Goal: Entertainment & Leisure: Browse casually

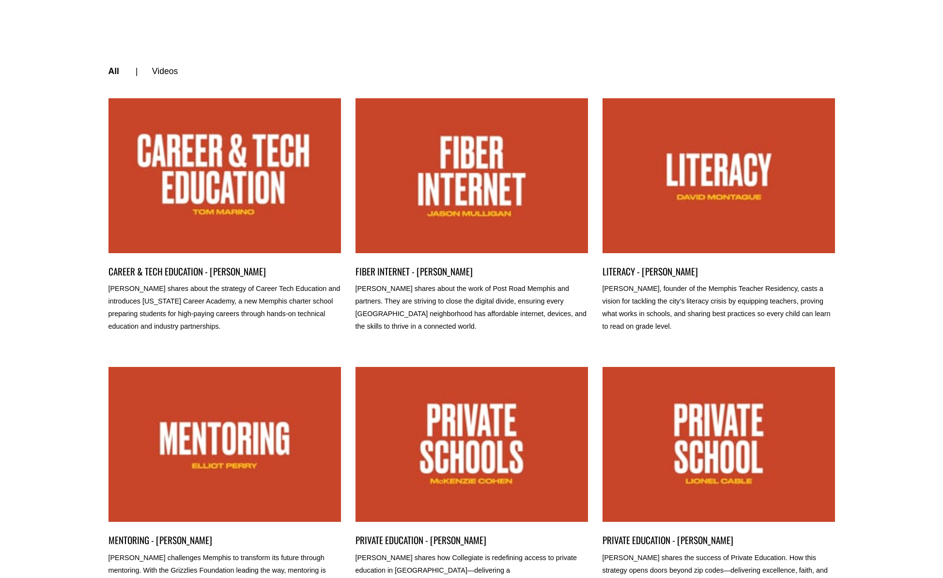
scroll to position [336, 0]
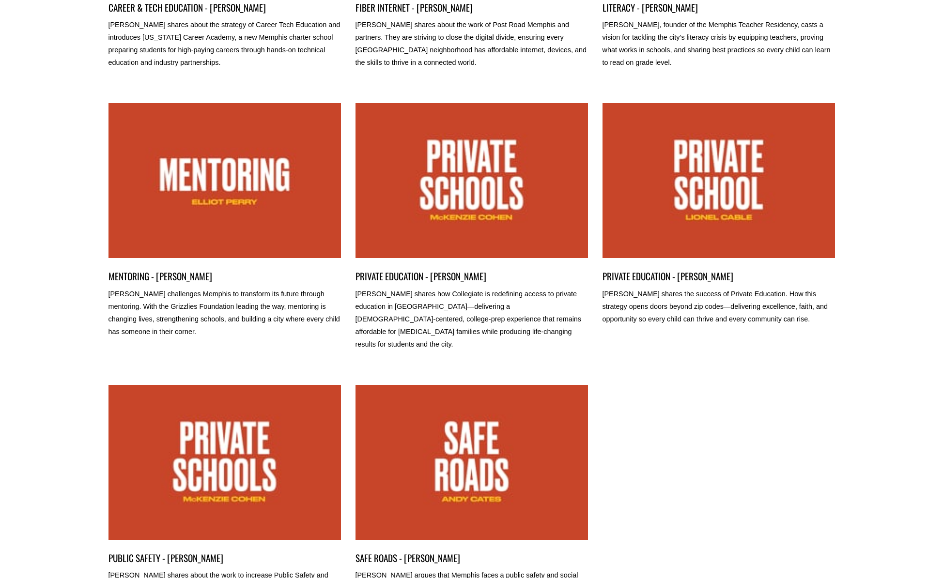
scroll to position [73, 0]
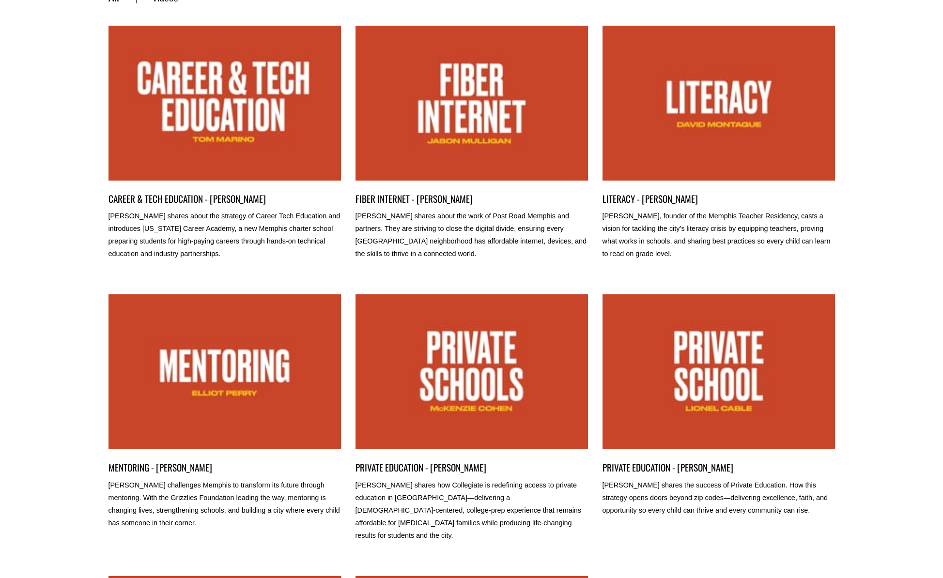
click at [245, 139] on link "CAREER & TECH EDUCATION - TOM MARINO" at bounding box center [224, 103] width 232 height 155
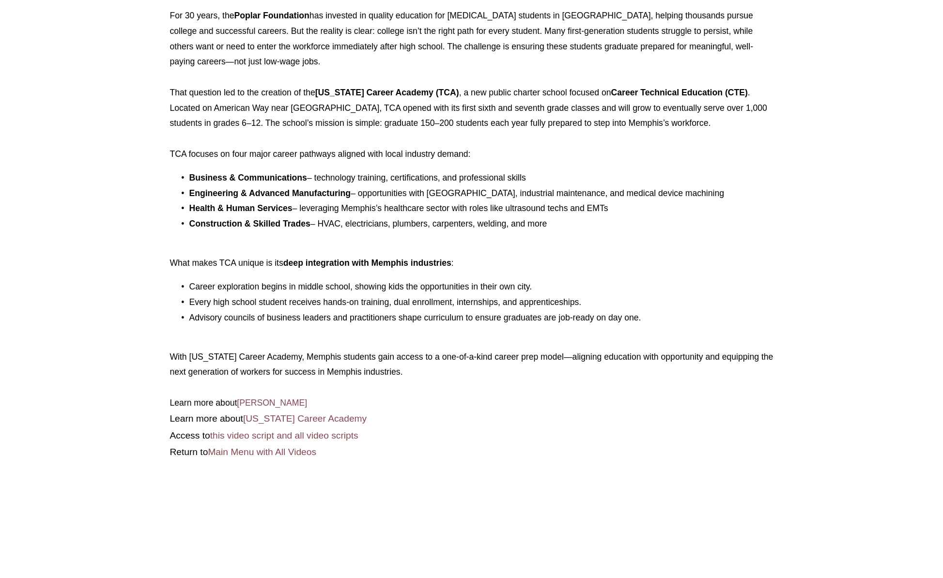
scroll to position [616, 0]
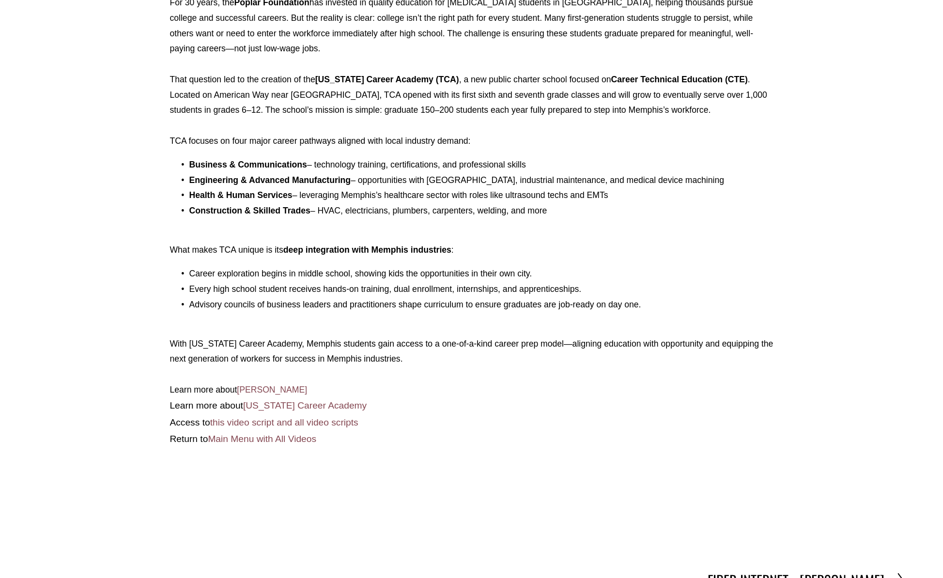
click at [289, 434] on link "Main Menu with All Videos" at bounding box center [262, 439] width 108 height 10
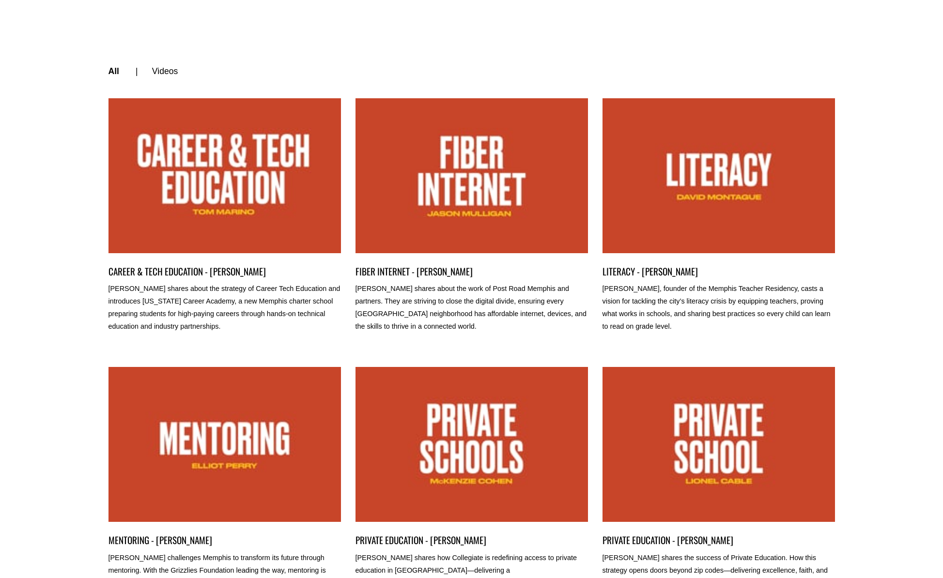
click at [458, 210] on link "FIBER INTERNET - JASON MULLIGAN" at bounding box center [471, 175] width 232 height 155
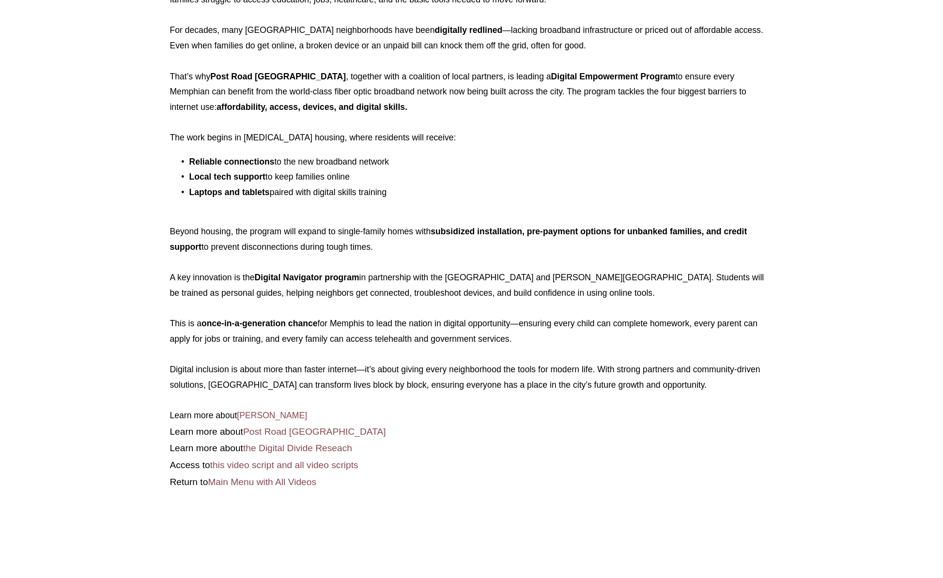
scroll to position [708, 0]
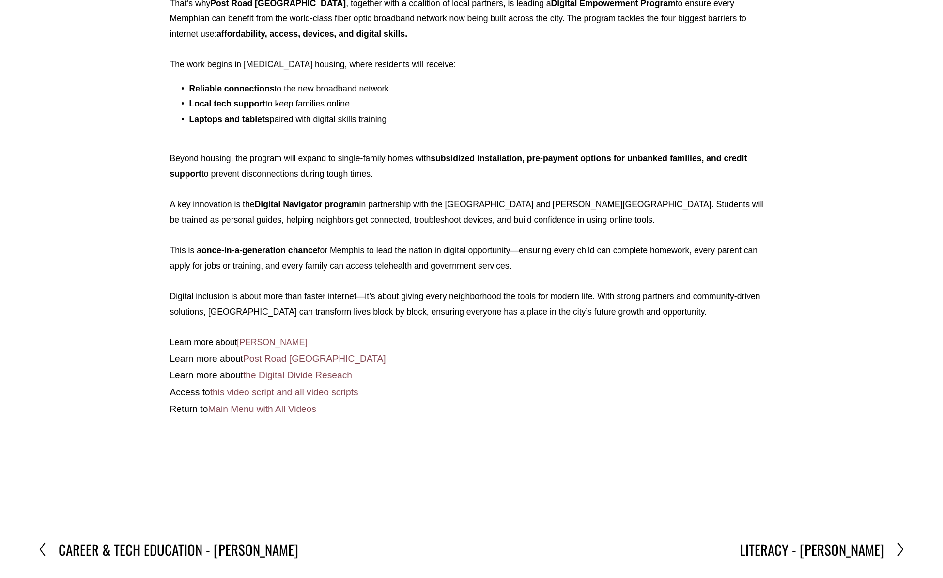
click at [846, 540] on h2 "LITERACY - [PERSON_NAME]" at bounding box center [812, 549] width 144 height 19
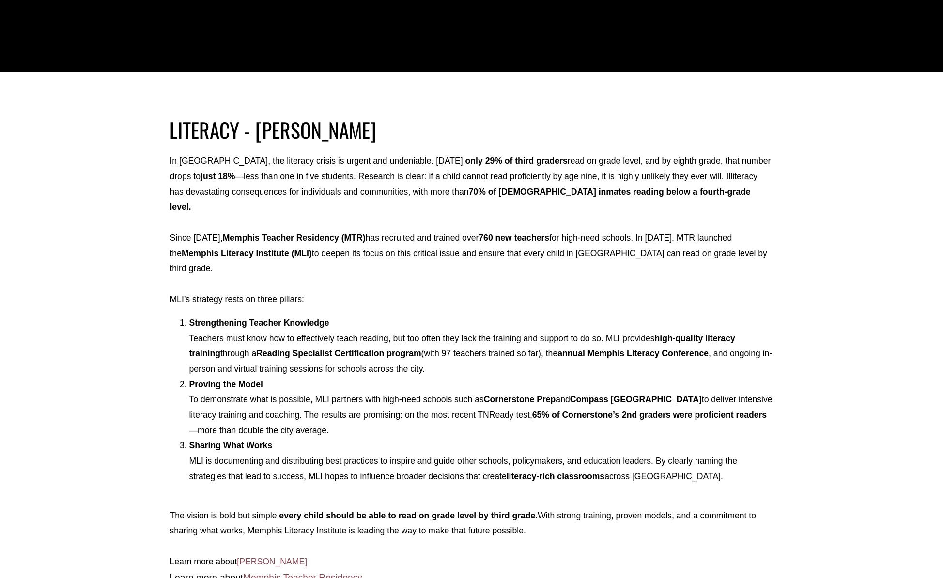
scroll to position [648, 0]
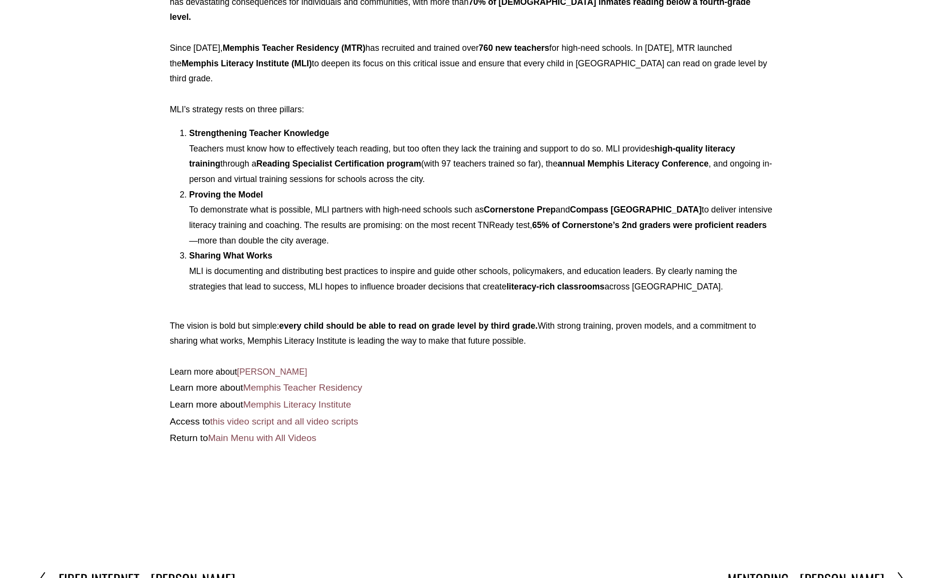
click at [828, 569] on h2 "MENTORING - [PERSON_NAME]" at bounding box center [805, 578] width 157 height 19
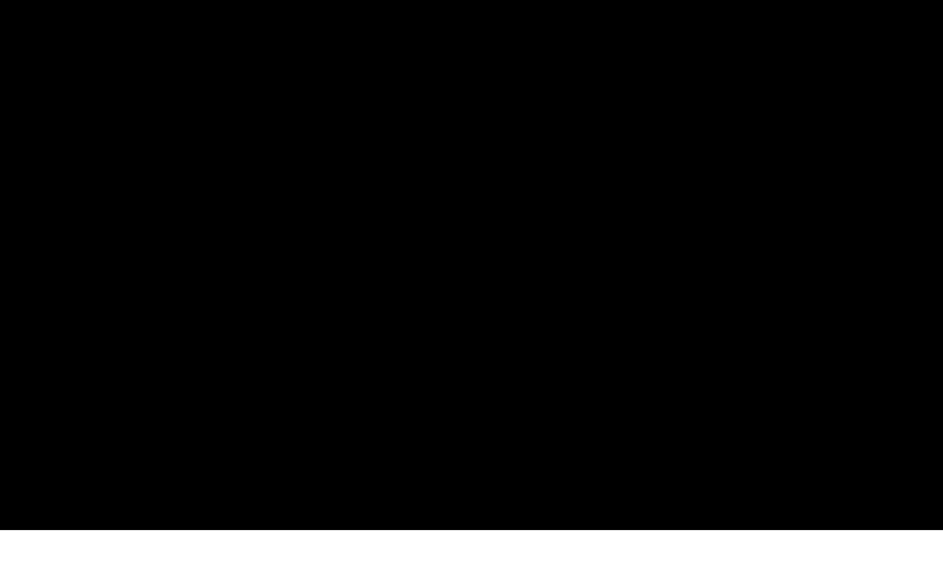
scroll to position [558, 0]
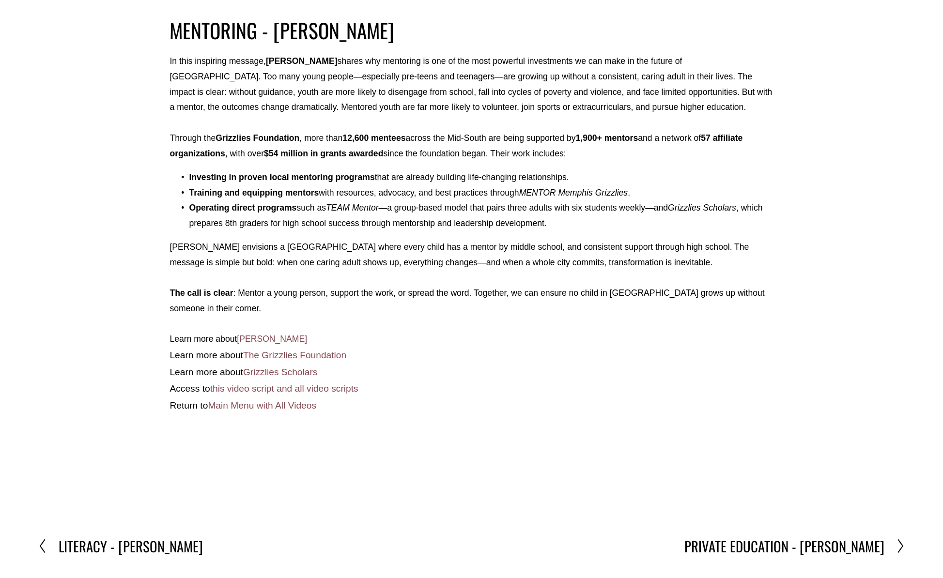
click at [857, 542] on h2 "PRIVATE EDUCATION - [PERSON_NAME]" at bounding box center [784, 545] width 200 height 19
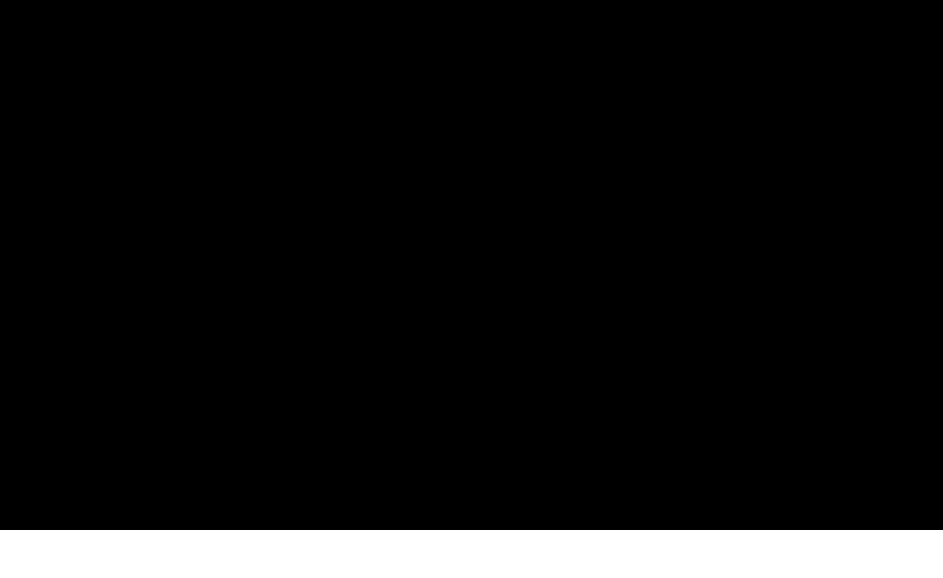
scroll to position [511, 0]
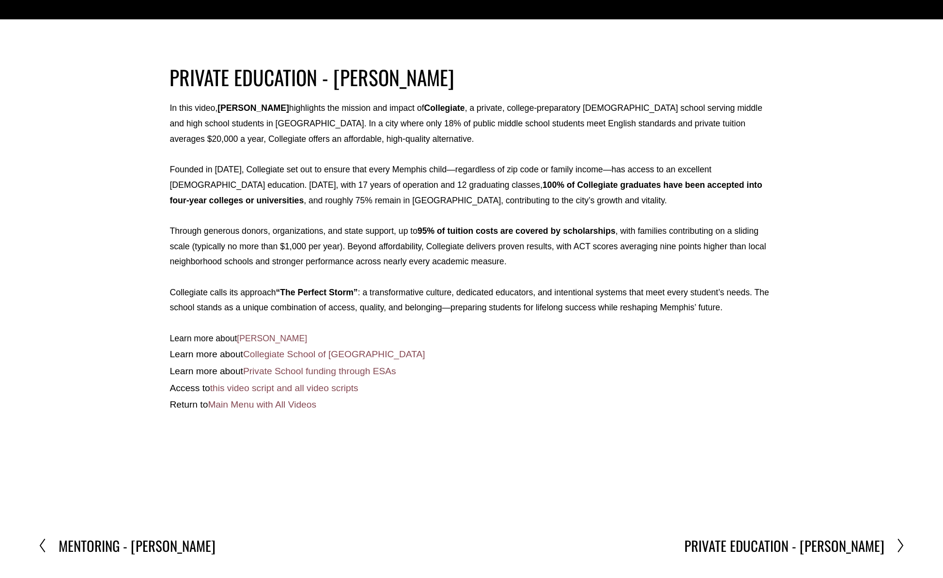
click at [847, 537] on h2 "PRIVATE EDUCATION - LIONEL CABLE" at bounding box center [784, 545] width 200 height 19
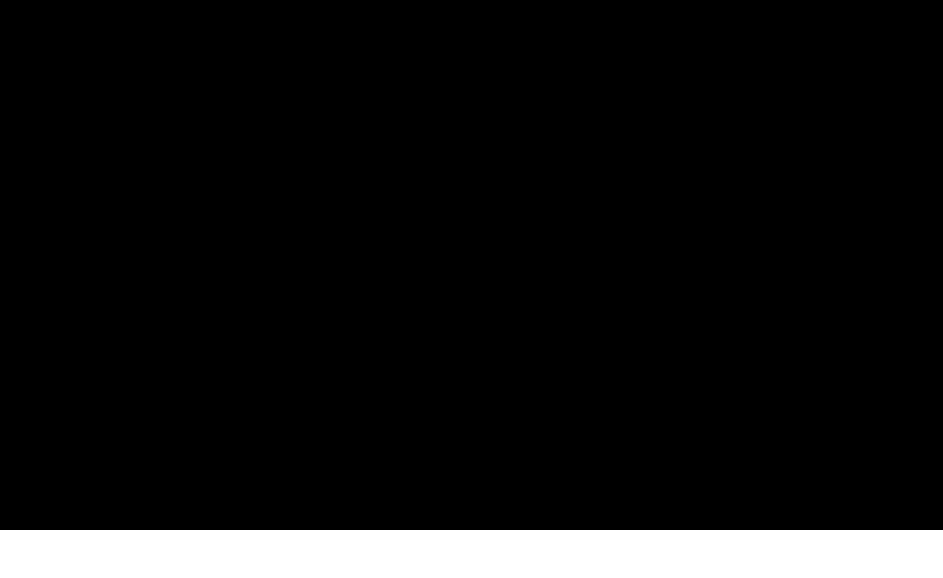
scroll to position [528, 0]
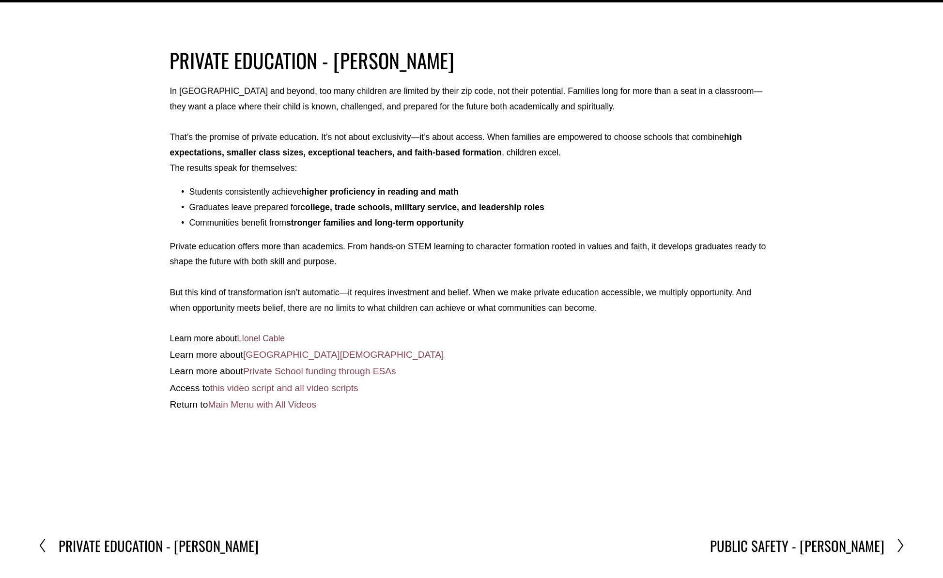
click at [834, 537] on h2 "PUBLIC SAFETY - [PERSON_NAME]" at bounding box center [797, 545] width 174 height 19
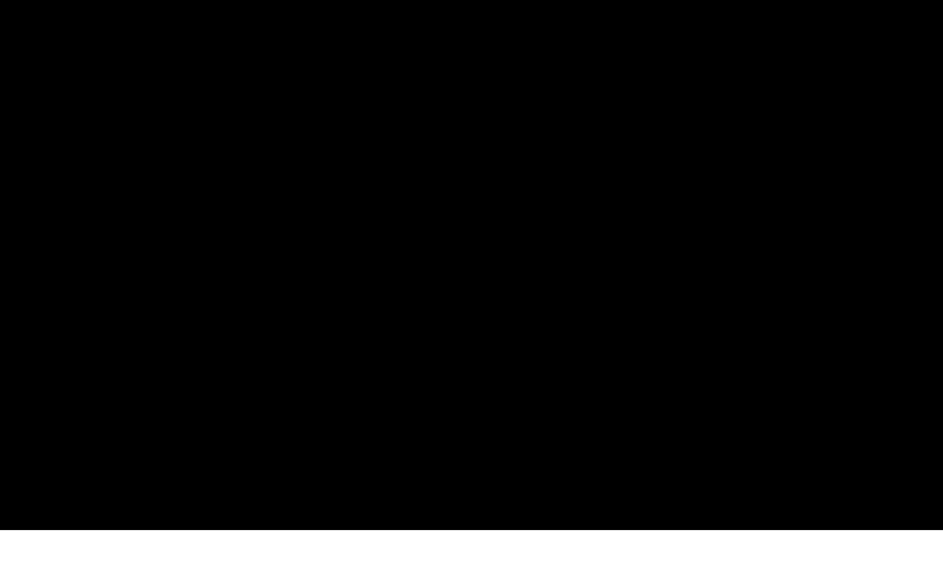
scroll to position [601, 0]
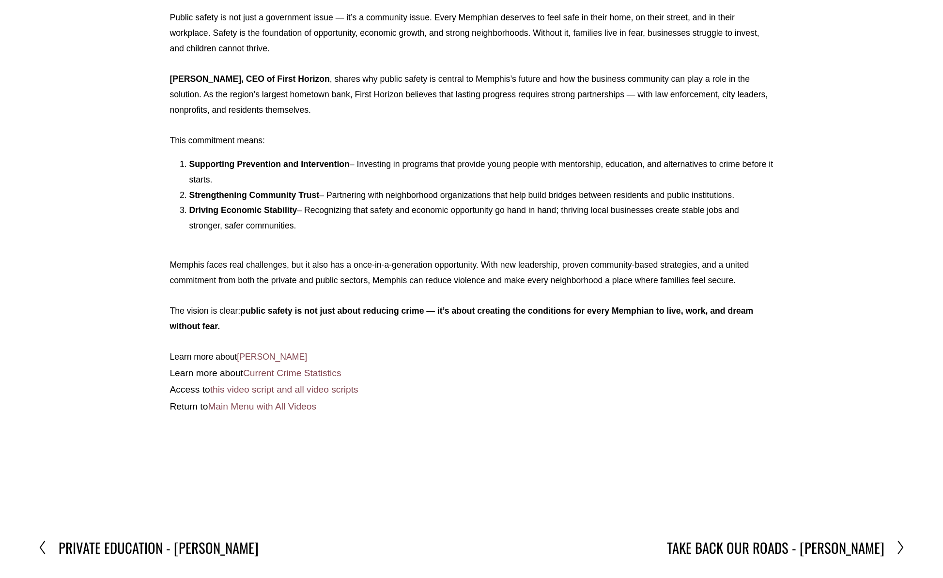
click at [826, 538] on h2 "TAKE BACK OUR ROADS - [PERSON_NAME]" at bounding box center [775, 547] width 217 height 19
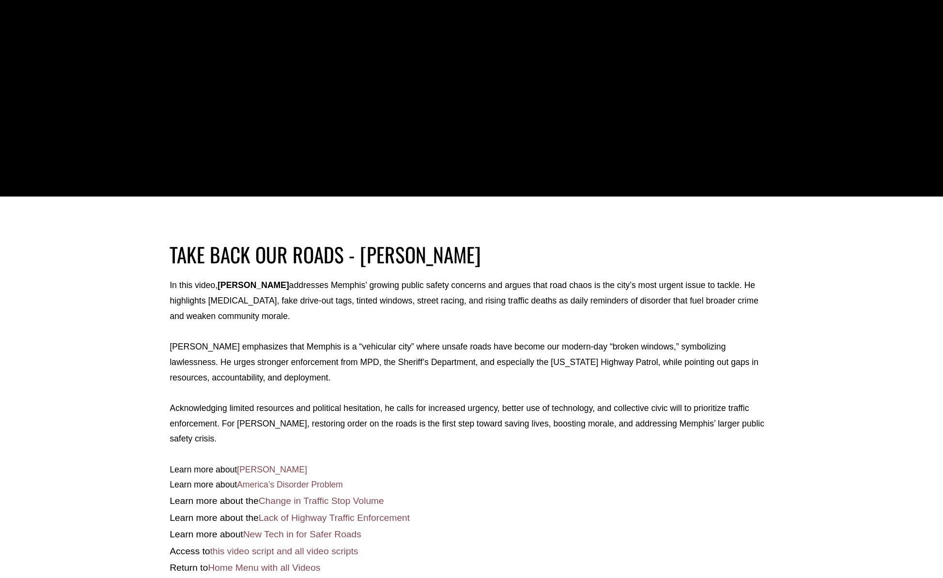
scroll to position [482, 0]
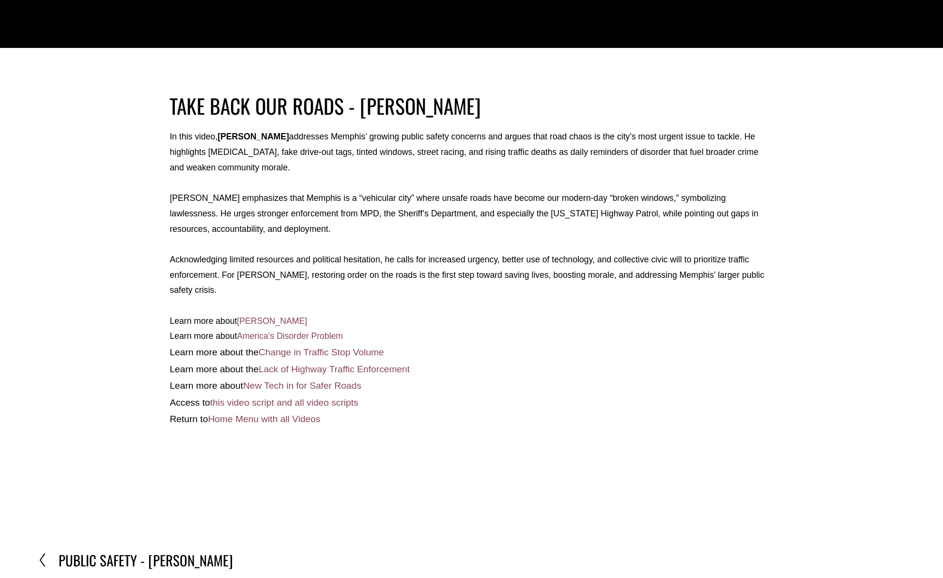
click at [292, 414] on link "Home Menu with all Videos" at bounding box center [264, 419] width 112 height 10
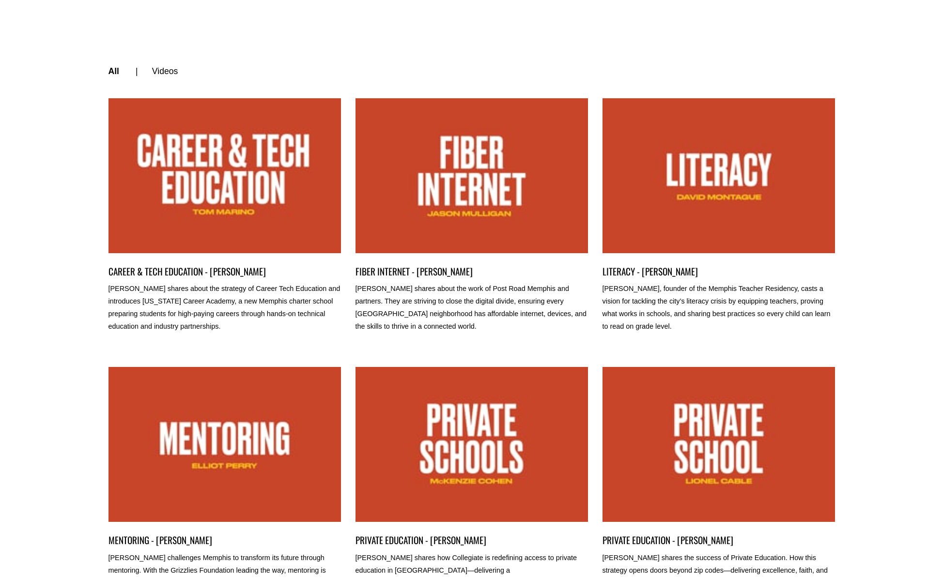
click at [799, 43] on ul "All | Videos |" at bounding box center [471, 72] width 726 height 68
